Goal: Find specific page/section: Find specific page/section

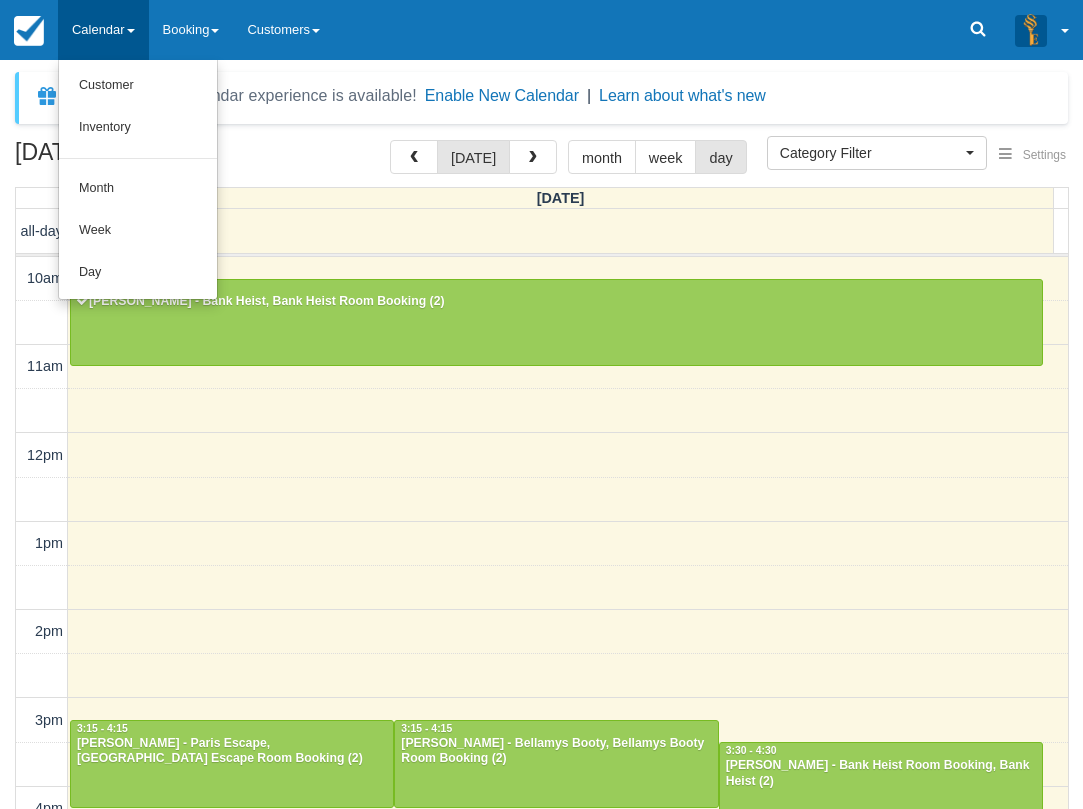
select select
click at [118, 268] on link "Day" at bounding box center [138, 273] width 158 height 42
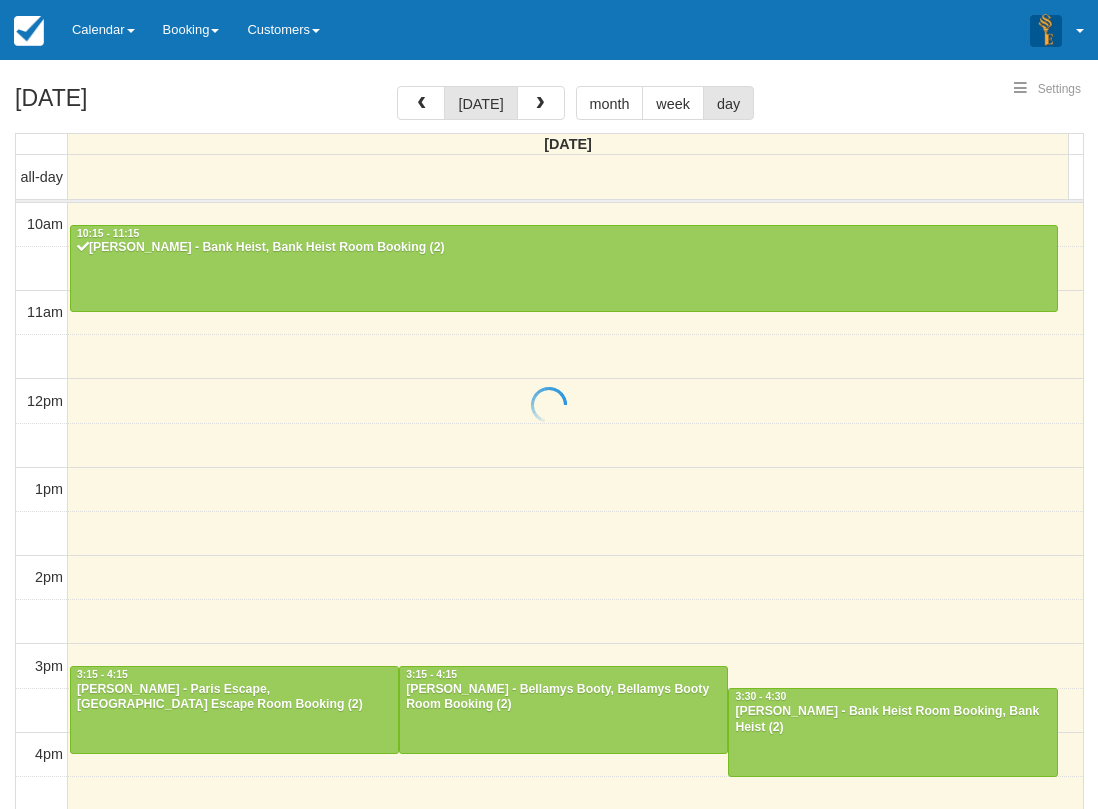
select select
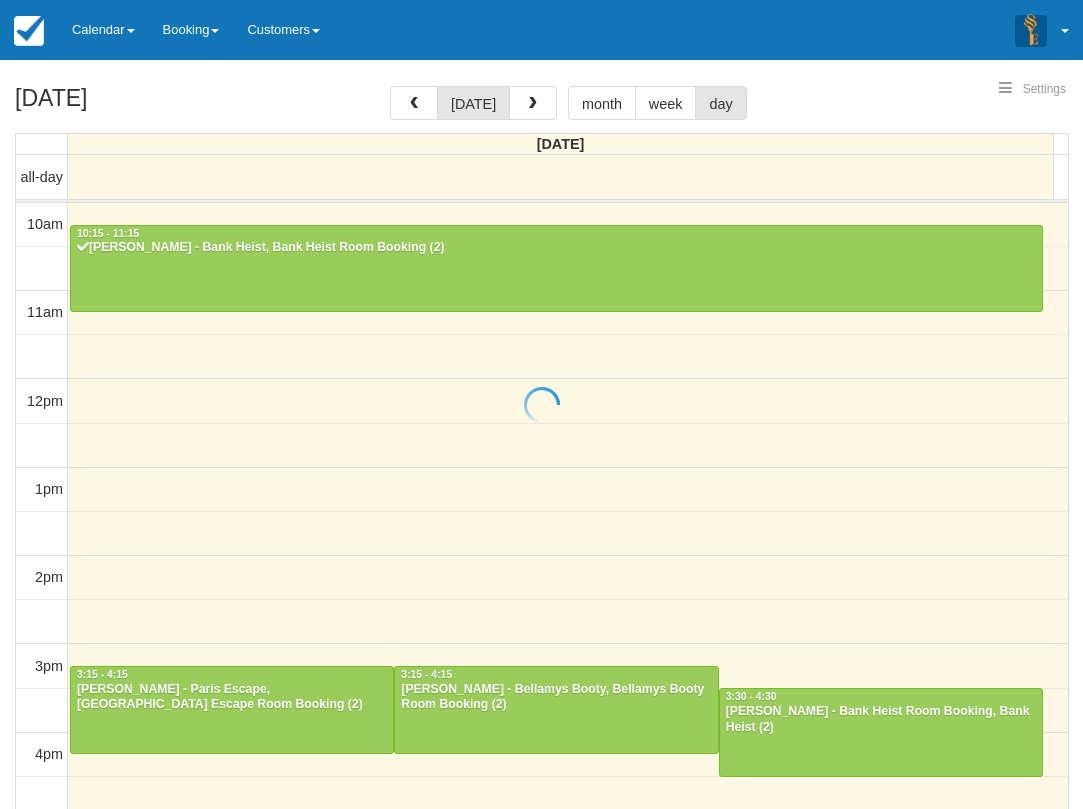
scroll to position [89, 0]
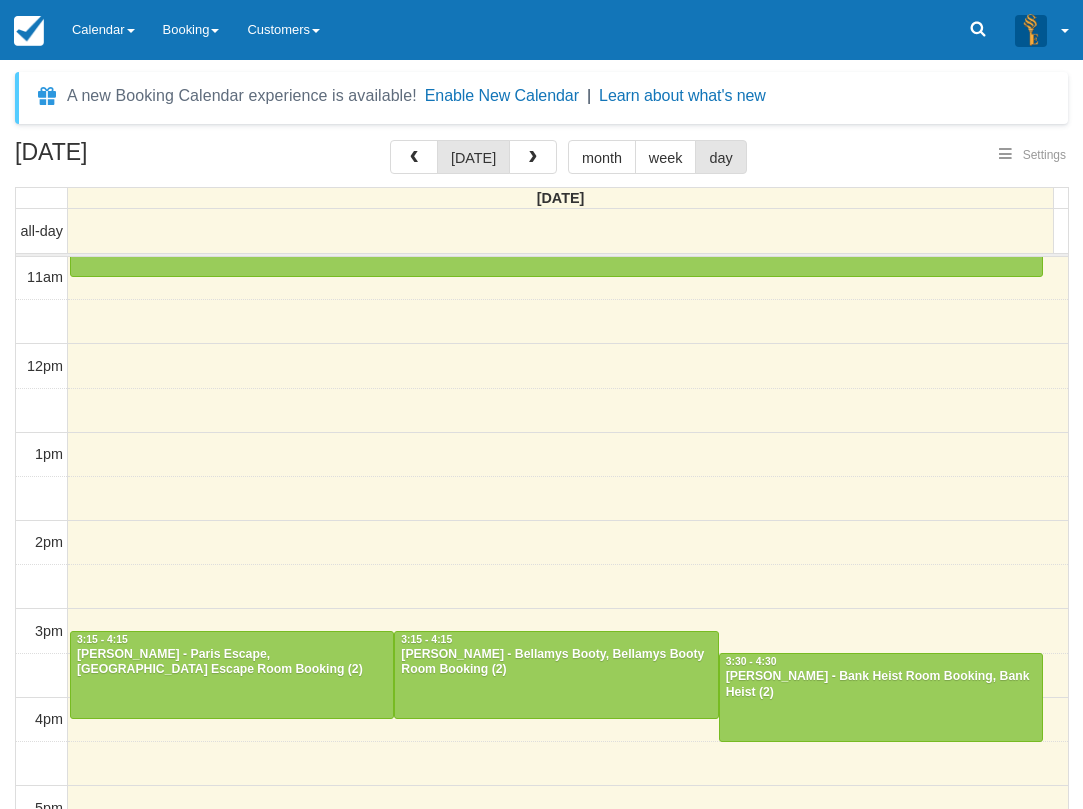
select select
click at [127, 44] on link "Calendar" at bounding box center [103, 30] width 91 height 60
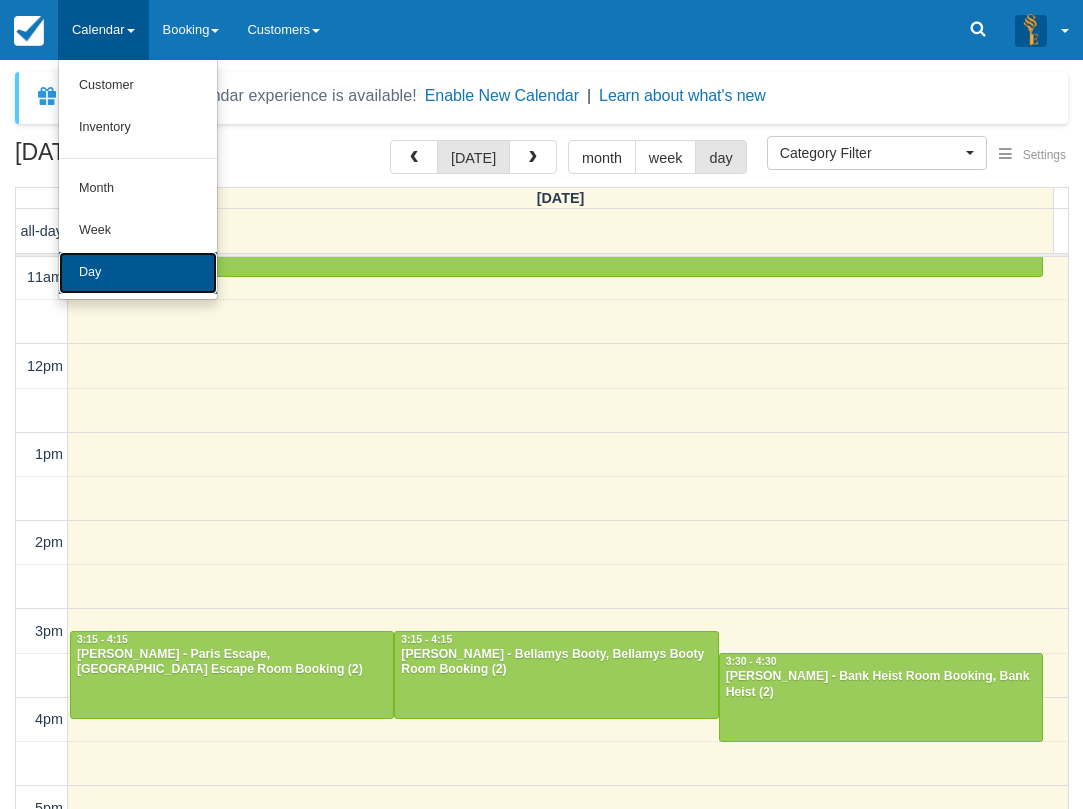
click at [127, 267] on link "Day" at bounding box center [138, 273] width 158 height 42
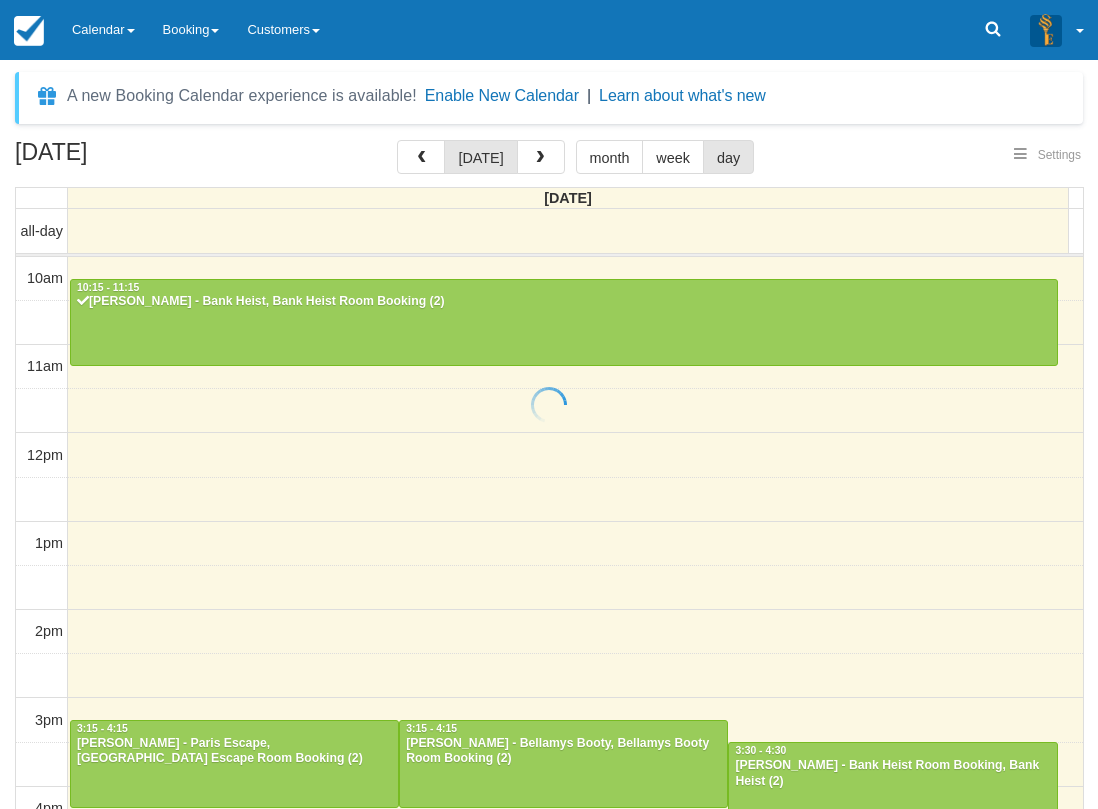
select select
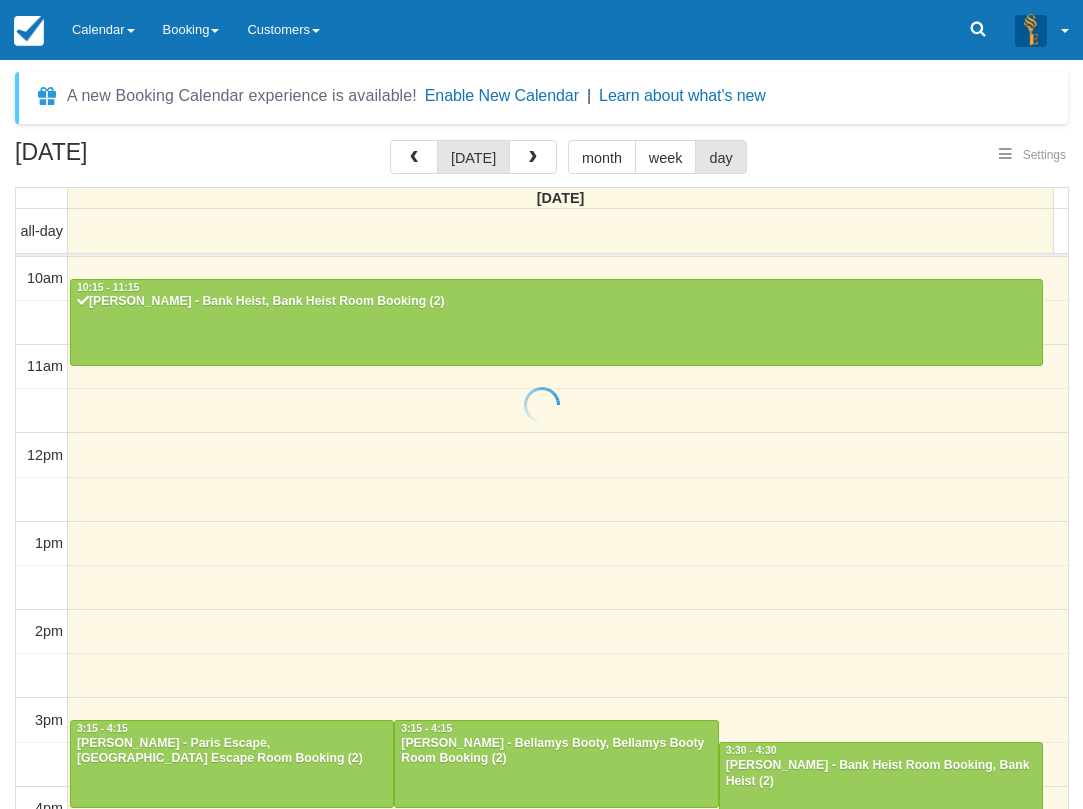
scroll to position [89, 0]
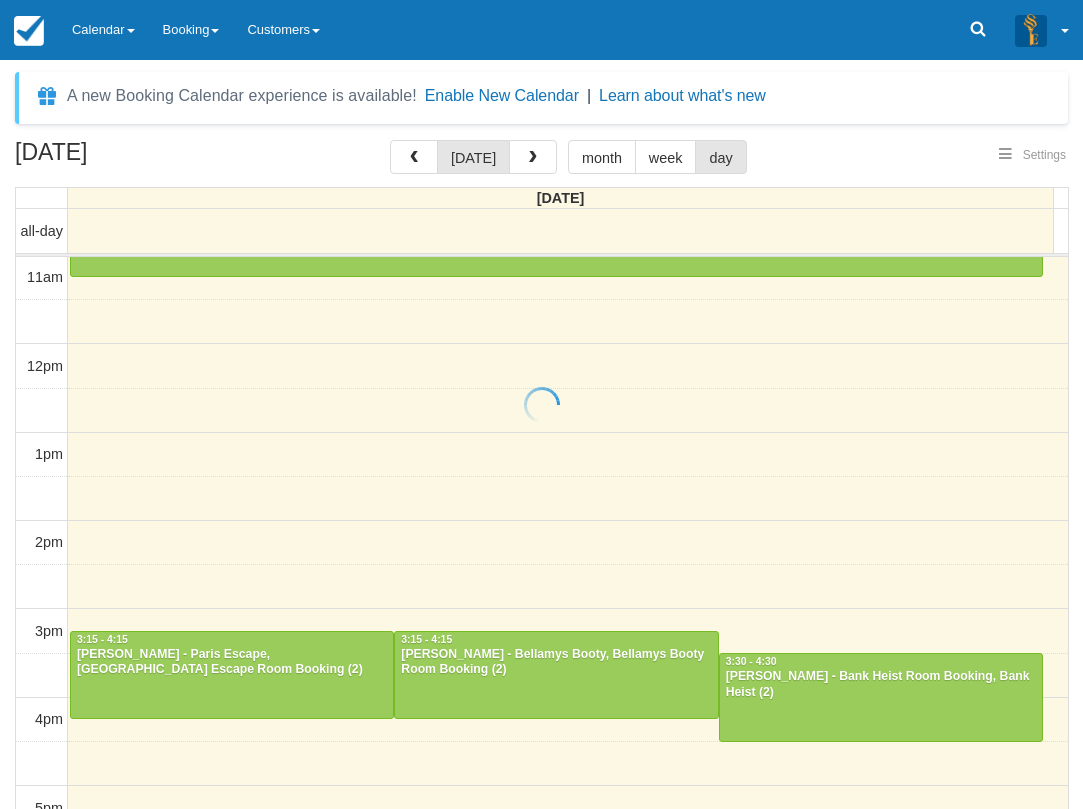
select select
